Goal: Transaction & Acquisition: Purchase product/service

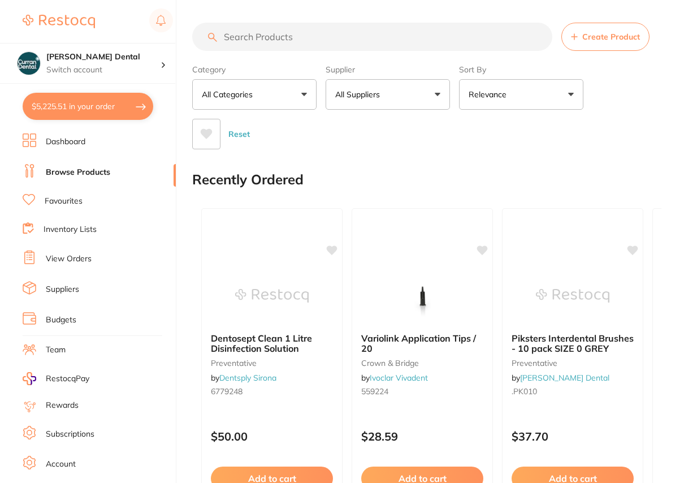
click at [228, 37] on input "search" at bounding box center [372, 37] width 360 height 28
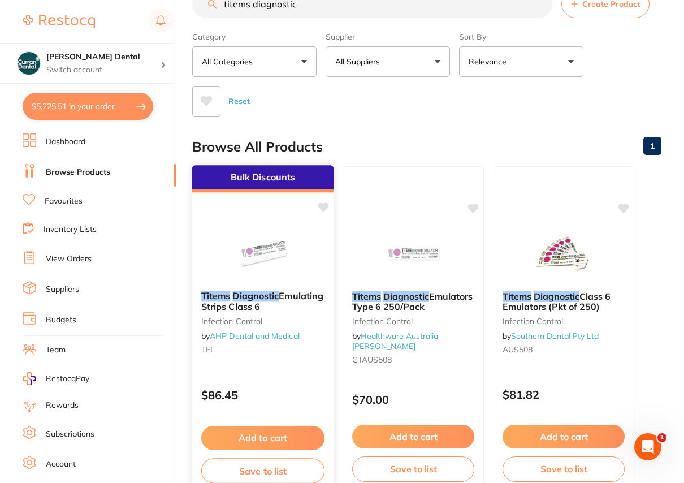
scroll to position [51, 0]
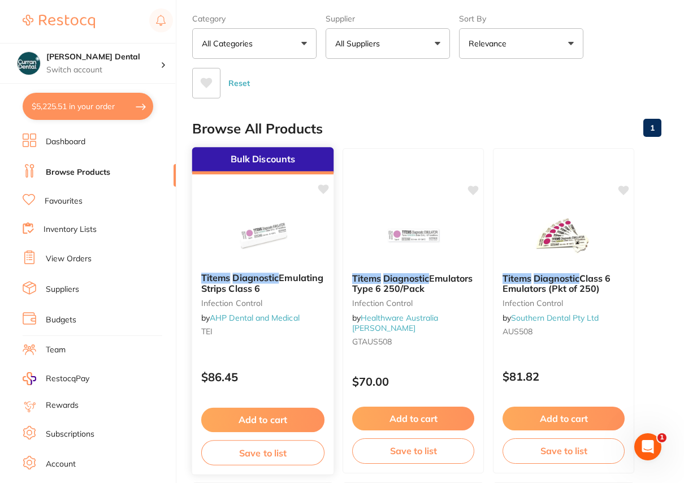
type input "titems diagnostic"
click at [265, 287] on span "Emulating Strips Class 6" at bounding box center [262, 283] width 122 height 22
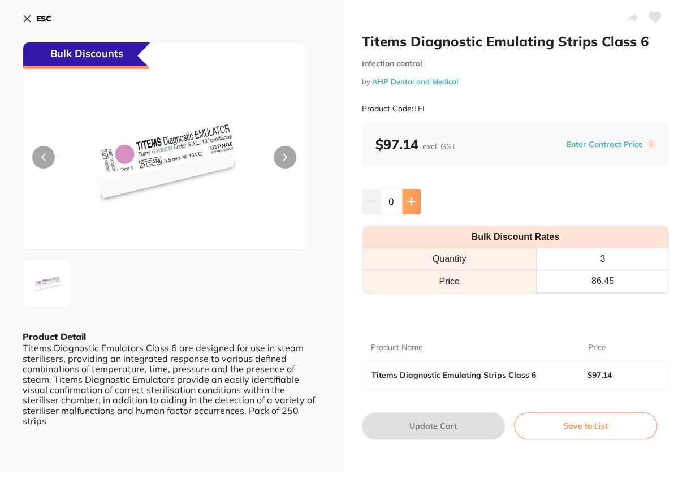
click at [410, 197] on icon at bounding box center [411, 201] width 9 height 9
type input "1"
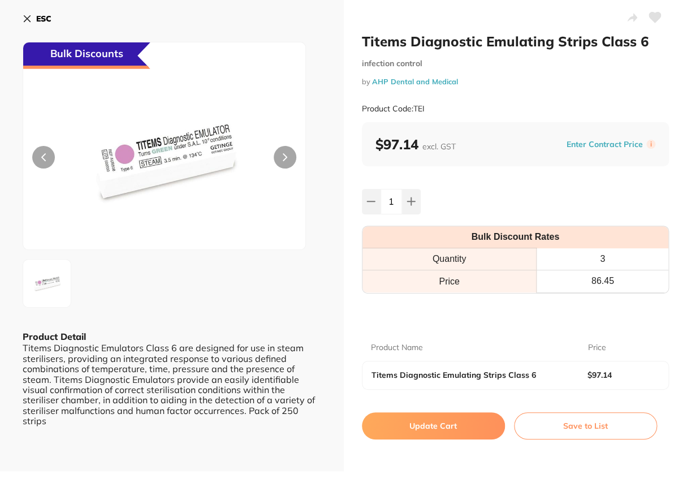
click at [429, 427] on button "Update Cart" at bounding box center [433, 425] width 143 height 27
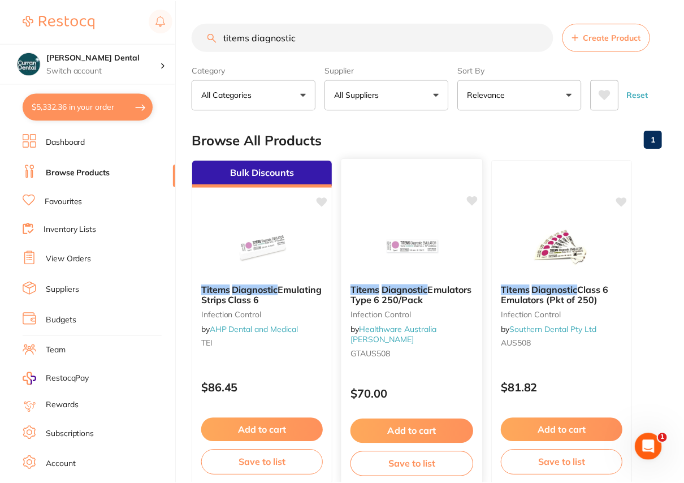
scroll to position [51, 0]
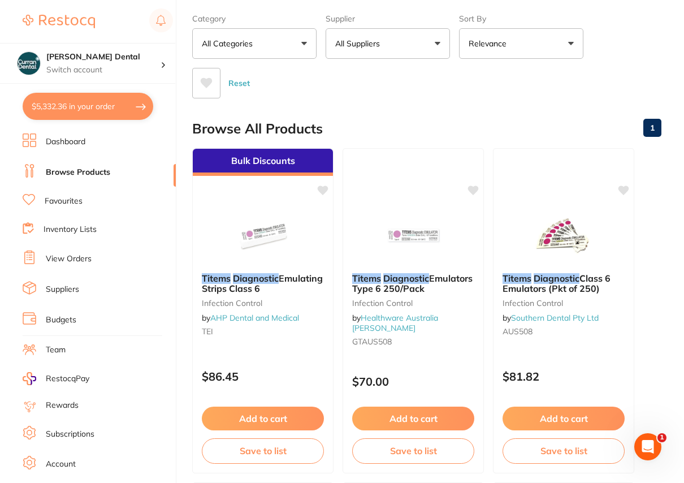
click at [85, 110] on button "$5,332.36 in your order" at bounding box center [88, 106] width 131 height 27
checkbox input "true"
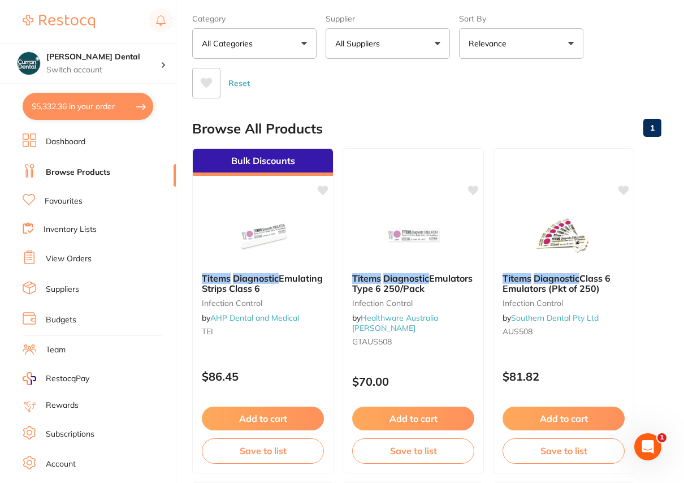
checkbox input "true"
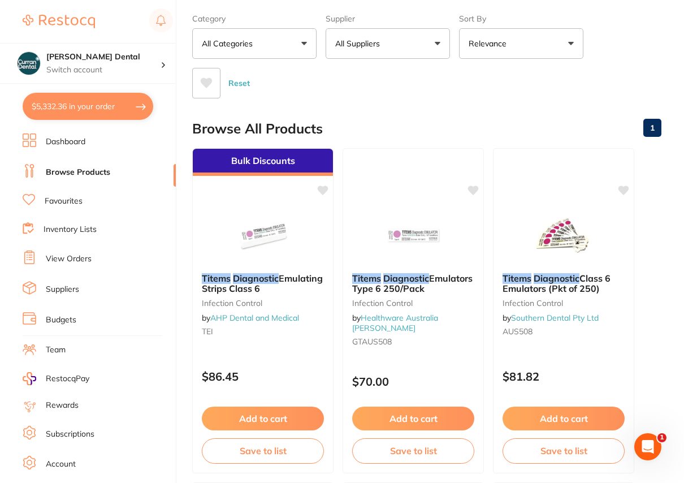
checkbox input "true"
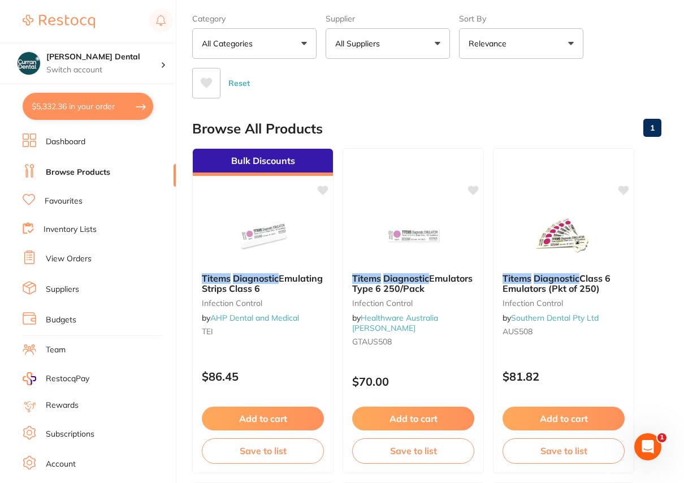
checkbox input "true"
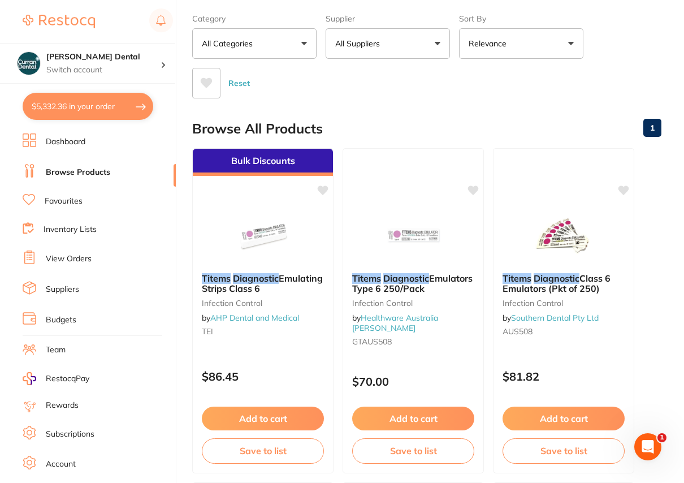
checkbox input "true"
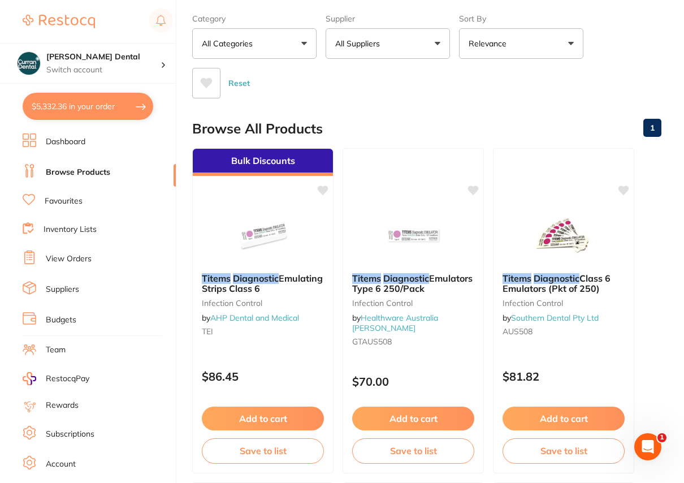
checkbox input "true"
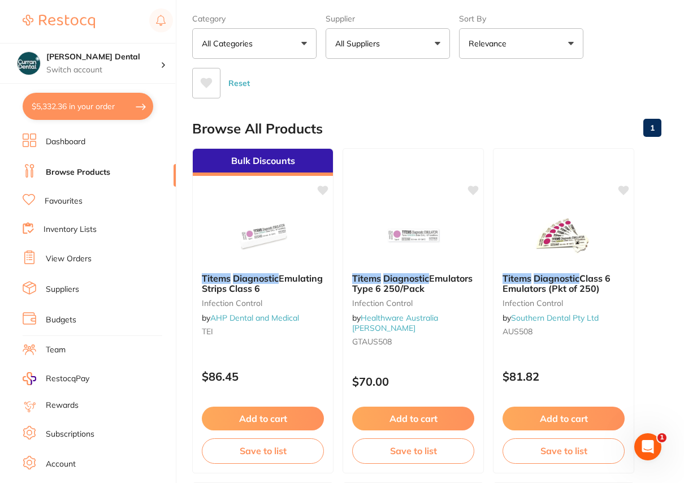
checkbox input "true"
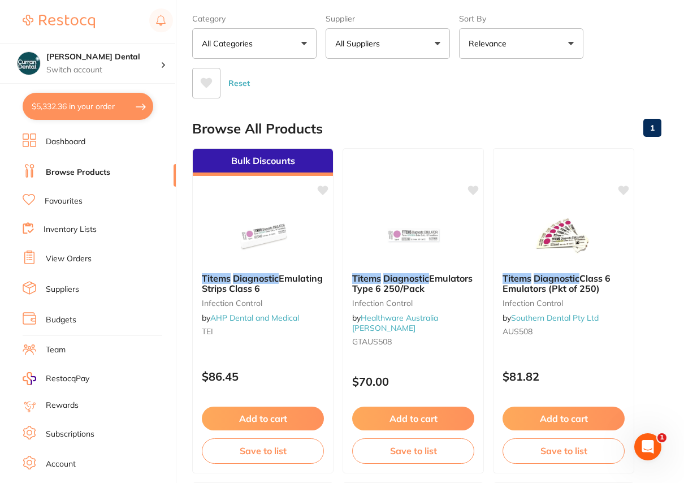
checkbox input "true"
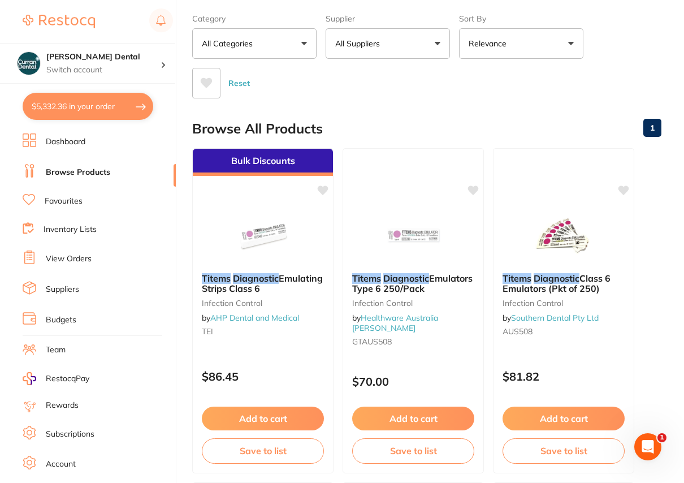
checkbox input "true"
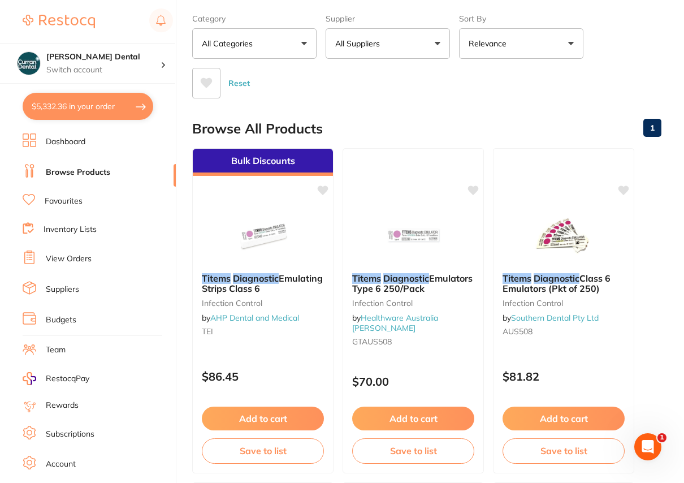
checkbox input "true"
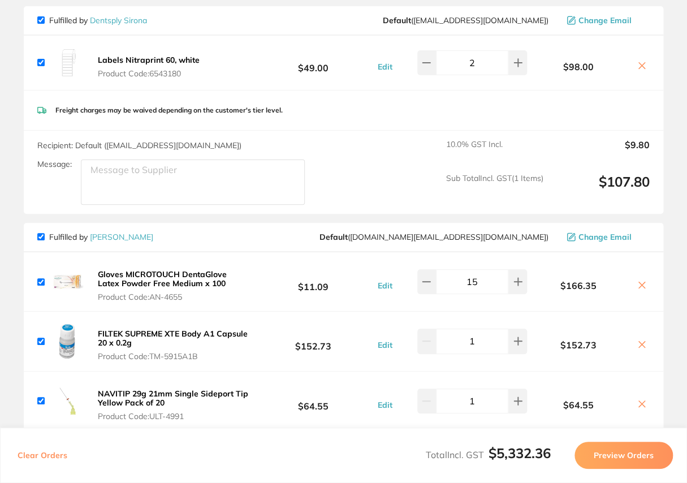
scroll to position [0, 0]
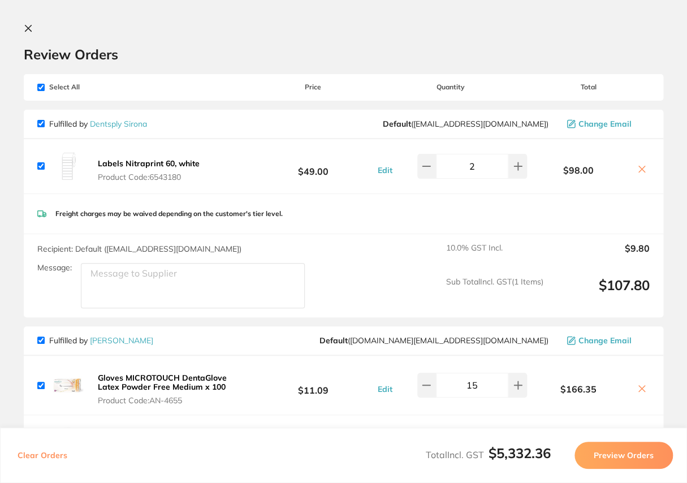
click at [29, 27] on icon at bounding box center [28, 28] width 6 height 6
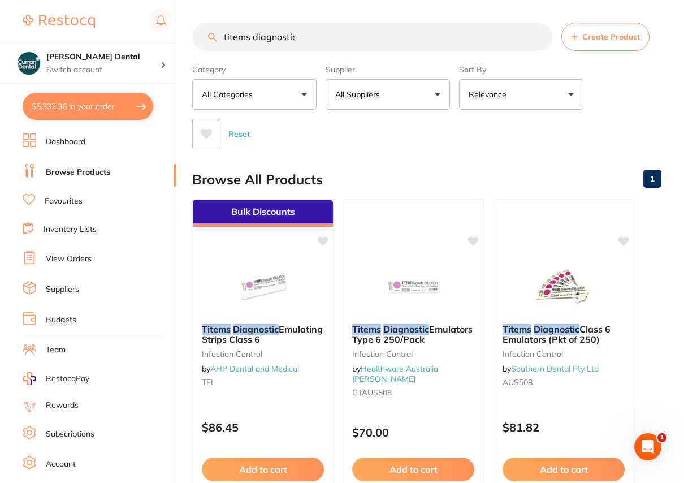
drag, startPoint x: 304, startPoint y: 37, endPoint x: 176, endPoint y: 26, distance: 128.8
click at [176, 26] on div "$5,332.36 [PERSON_NAME] Dental Switch account [PERSON_NAME] Dental $5,332.36 in…" at bounding box center [342, 241] width 684 height 483
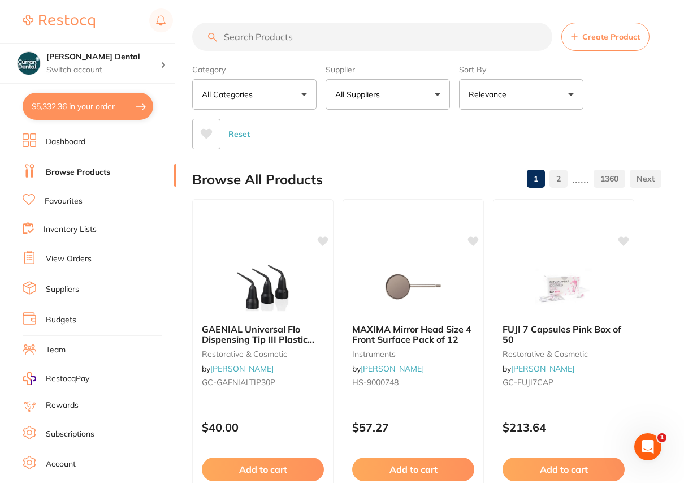
click at [230, 33] on input "search" at bounding box center [372, 37] width 360 height 28
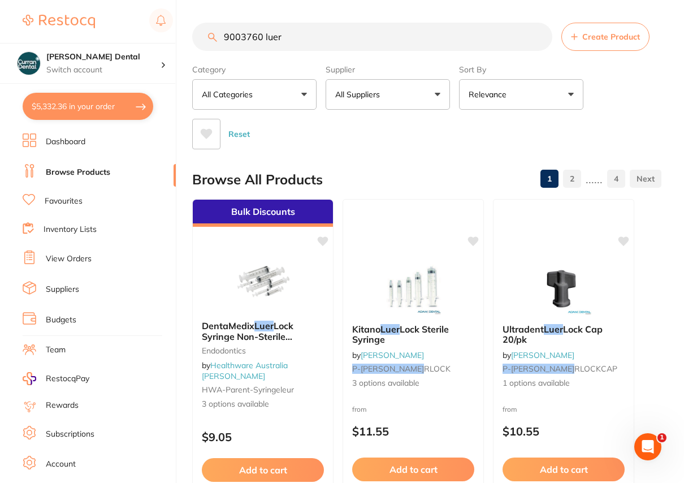
type input "9003760 luer"
click at [62, 201] on link "Favourites" at bounding box center [64, 201] width 38 height 11
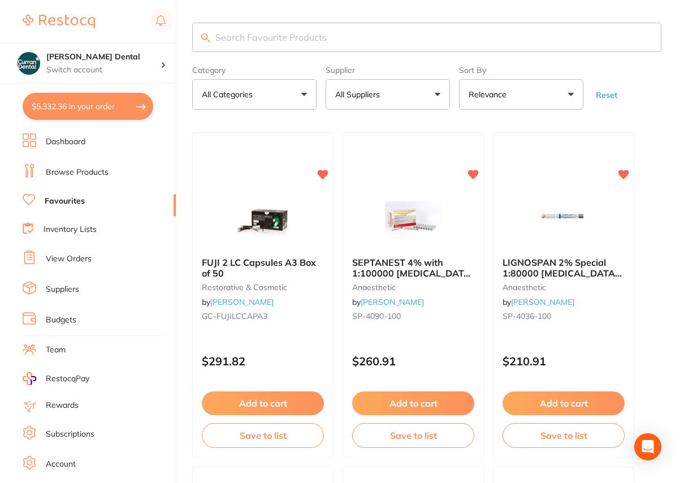
click at [226, 41] on input "search" at bounding box center [426, 37] width 469 height 29
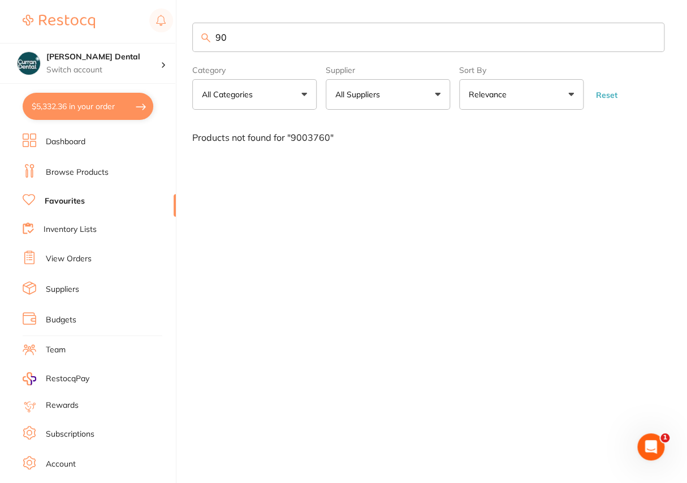
type input "9"
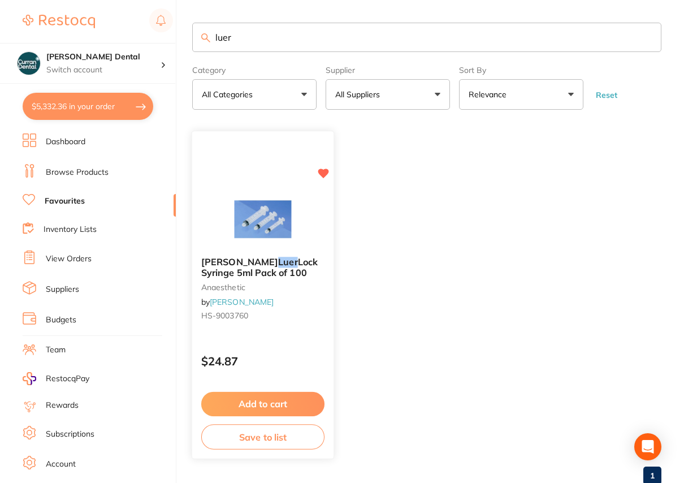
type input "luer"
click at [285, 277] on span "Lock Syringe 5ml Pack of 100" at bounding box center [259, 268] width 117 height 22
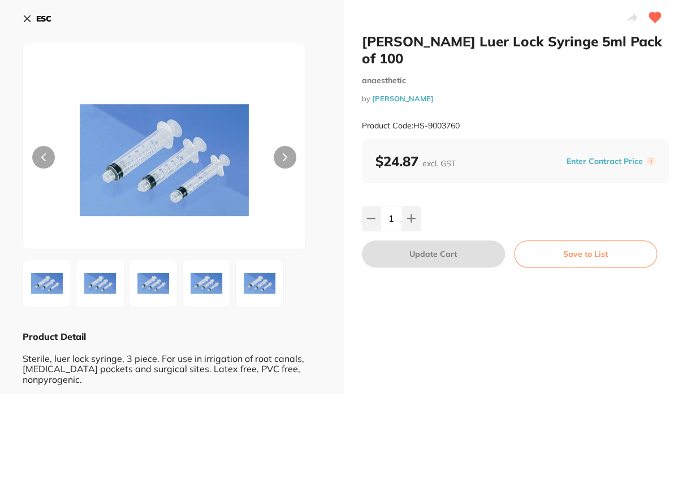
click at [25, 18] on icon at bounding box center [27, 18] width 9 height 9
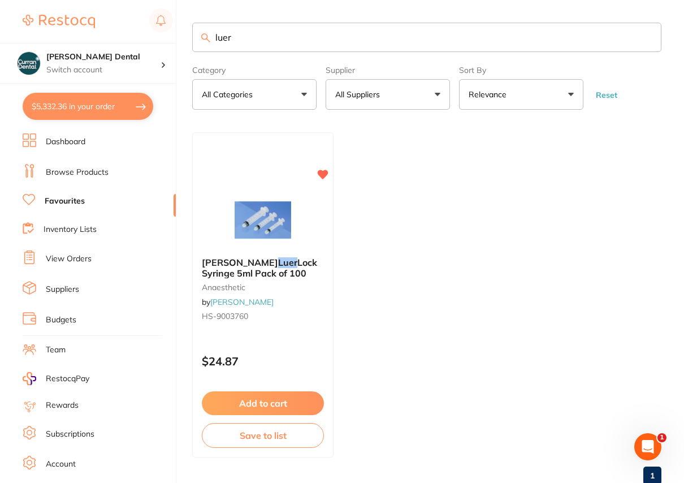
click at [81, 114] on button "$5,332.36 in your order" at bounding box center [88, 106] width 131 height 27
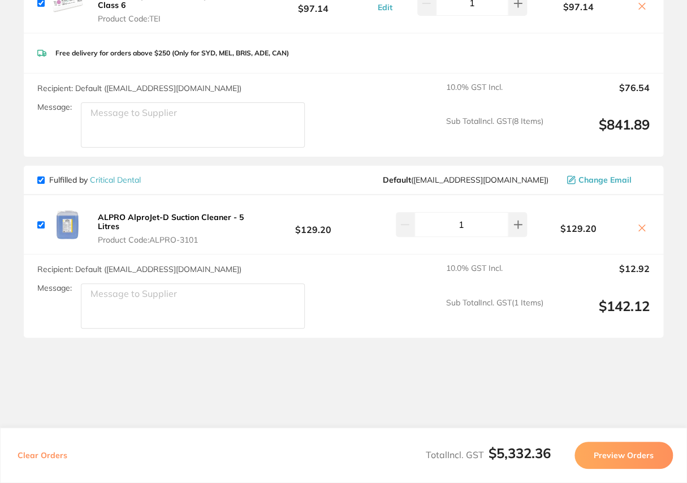
scroll to position [3158, 0]
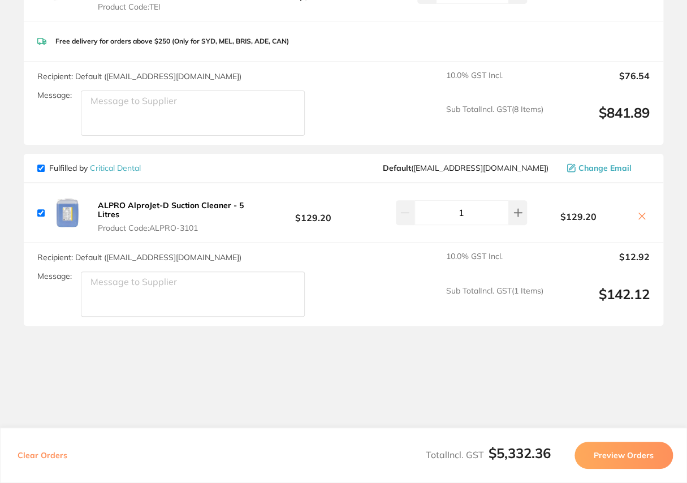
click at [615, 455] on button "Preview Orders" at bounding box center [624, 455] width 98 height 27
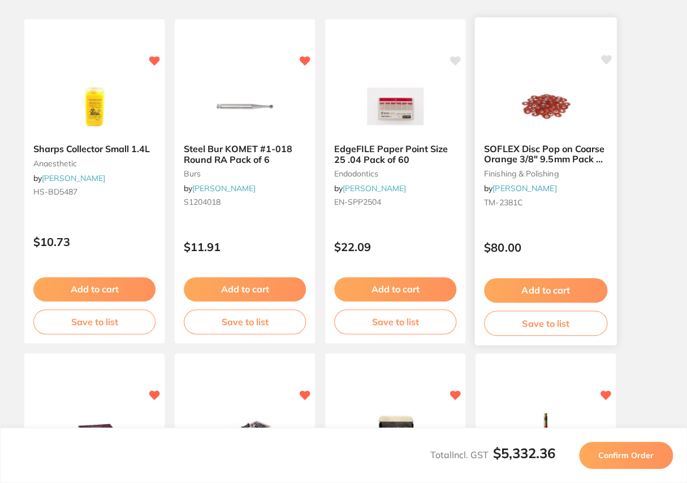
scroll to position [0, 0]
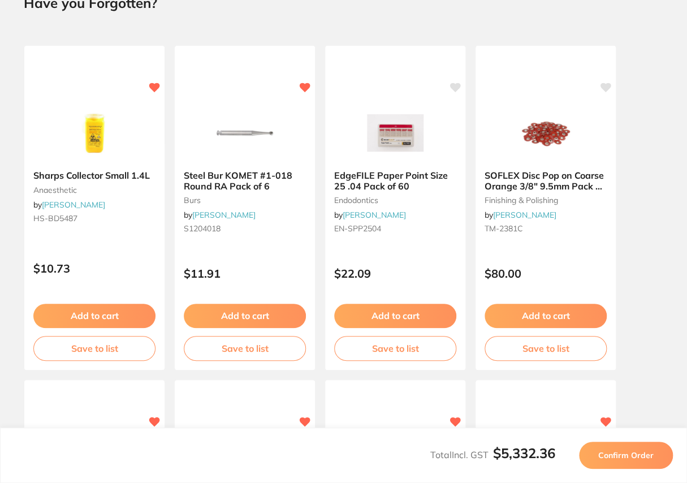
click at [648, 455] on span "Confirm Order" at bounding box center [625, 455] width 55 height 10
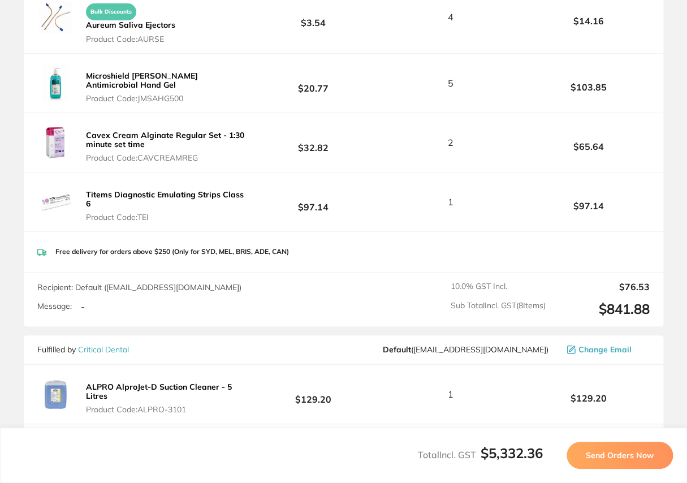
scroll to position [3038, 0]
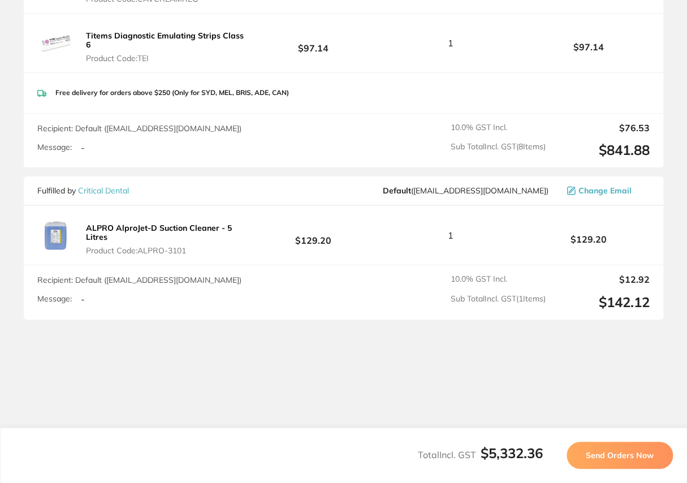
click at [606, 451] on span "Send Orders Now" at bounding box center [620, 455] width 68 height 10
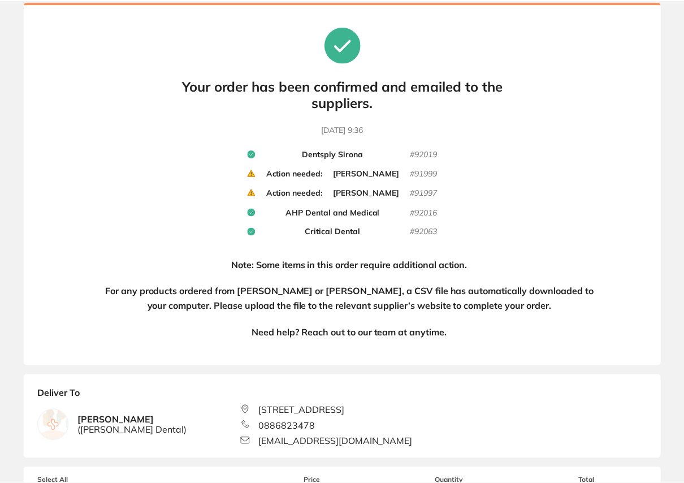
scroll to position [0, 0]
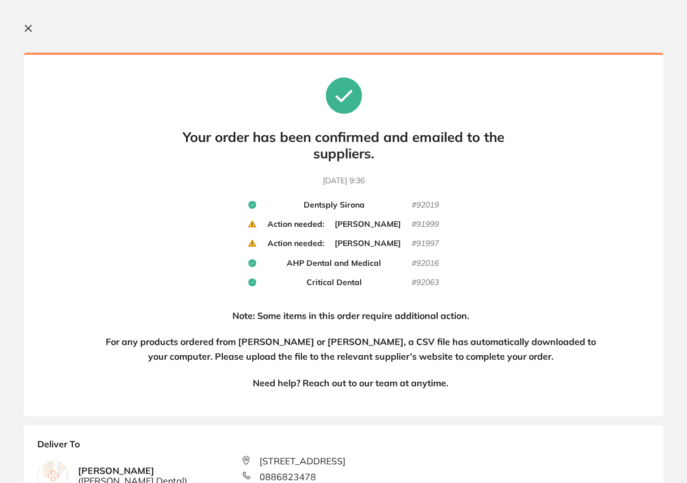
click at [29, 26] on icon at bounding box center [28, 28] width 9 height 9
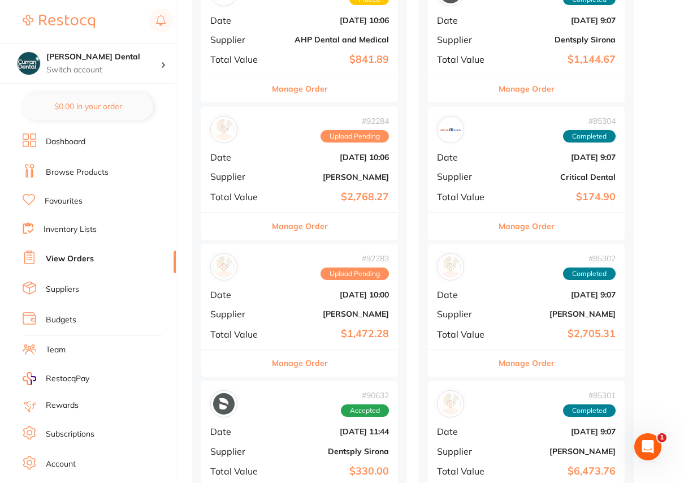
scroll to position [514, 0]
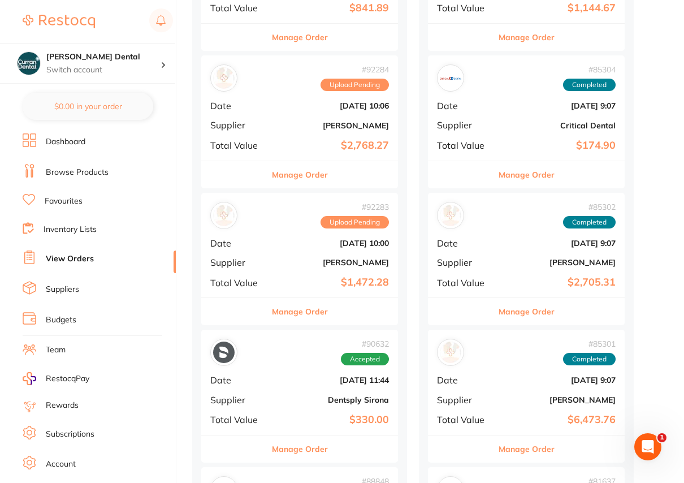
click at [376, 87] on span "Upload Pending" at bounding box center [355, 85] width 68 height 12
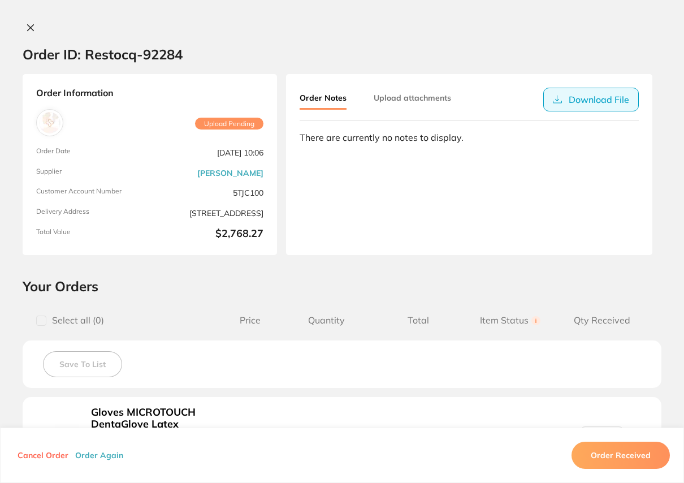
click at [577, 104] on button "Download File" at bounding box center [592, 100] width 96 height 24
